Goal: Information Seeking & Learning: Learn about a topic

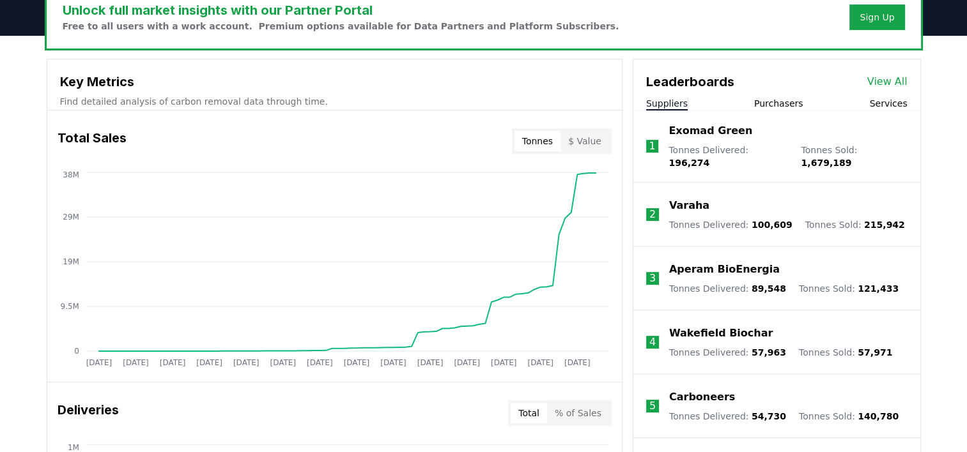
scroll to position [447, 0]
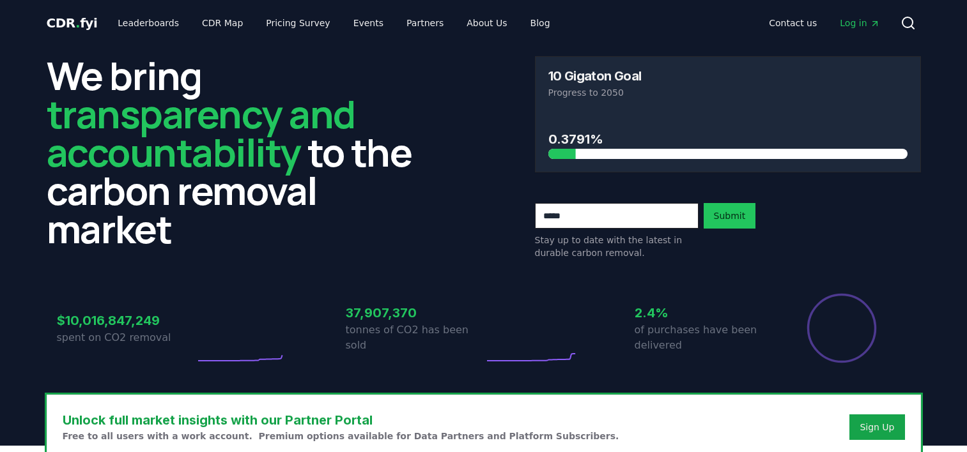
scroll to position [447, 0]
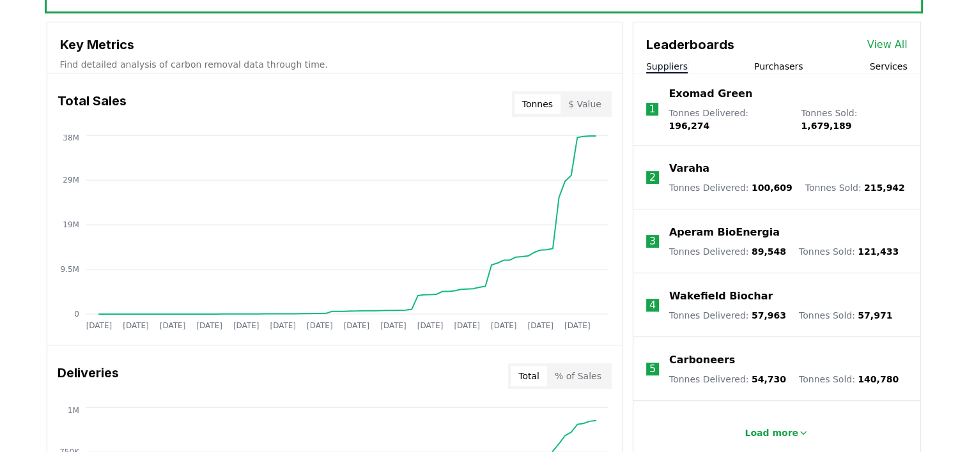
click at [790, 67] on button "Purchasers" at bounding box center [778, 66] width 49 height 13
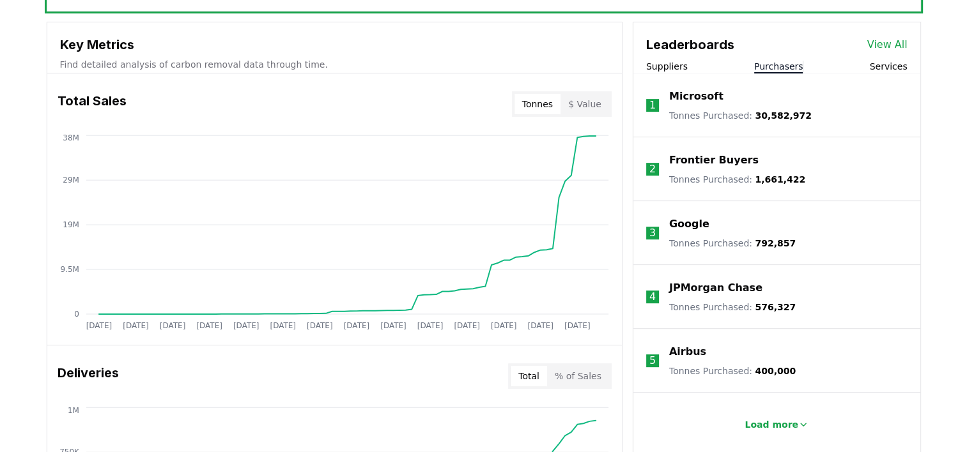
click at [889, 63] on button "Services" at bounding box center [888, 66] width 38 height 13
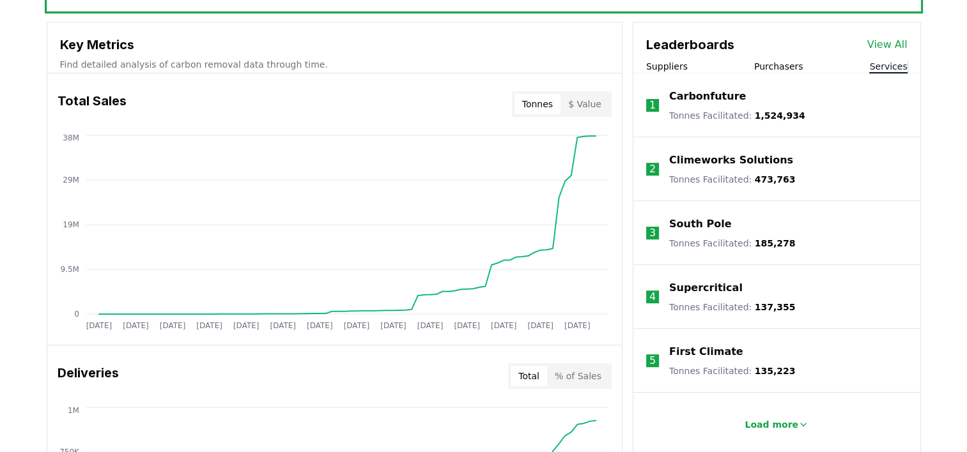
click at [664, 63] on button "Suppliers" at bounding box center [667, 66] width 42 height 13
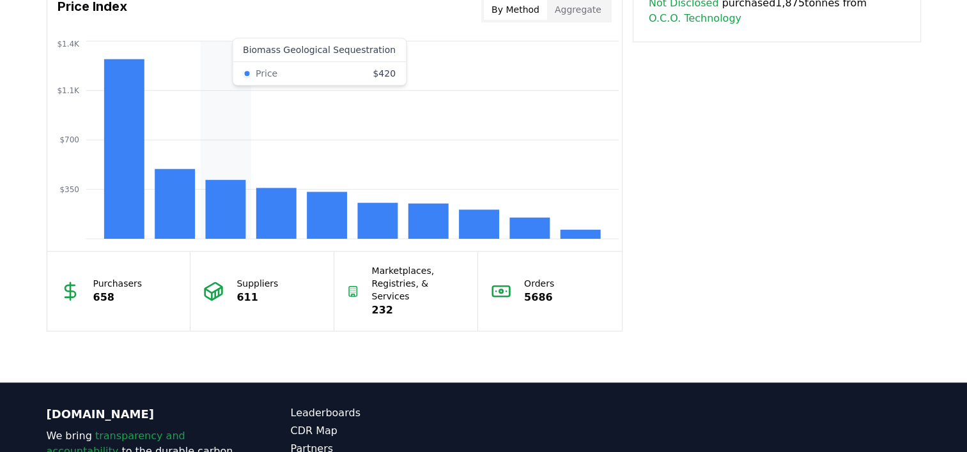
scroll to position [1022, 0]
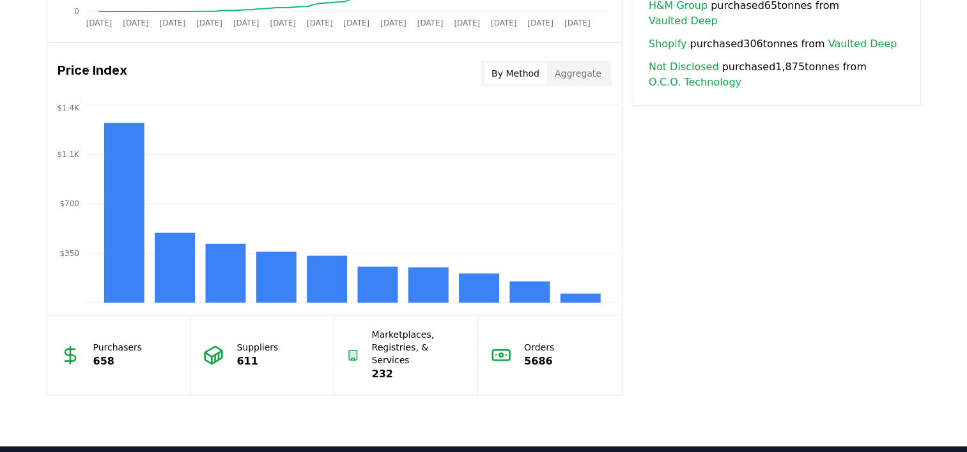
click at [591, 72] on button "Aggregate" at bounding box center [578, 73] width 62 height 20
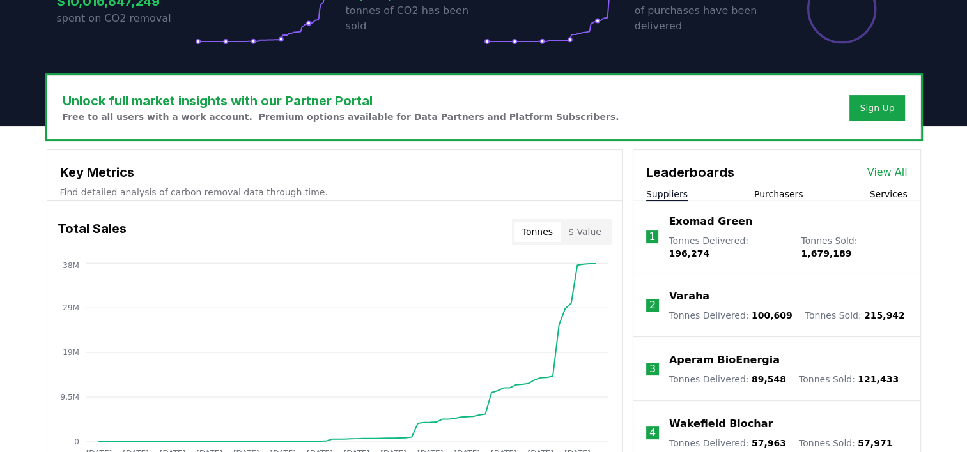
scroll to position [0, 0]
